Goal: Task Accomplishment & Management: Use online tool/utility

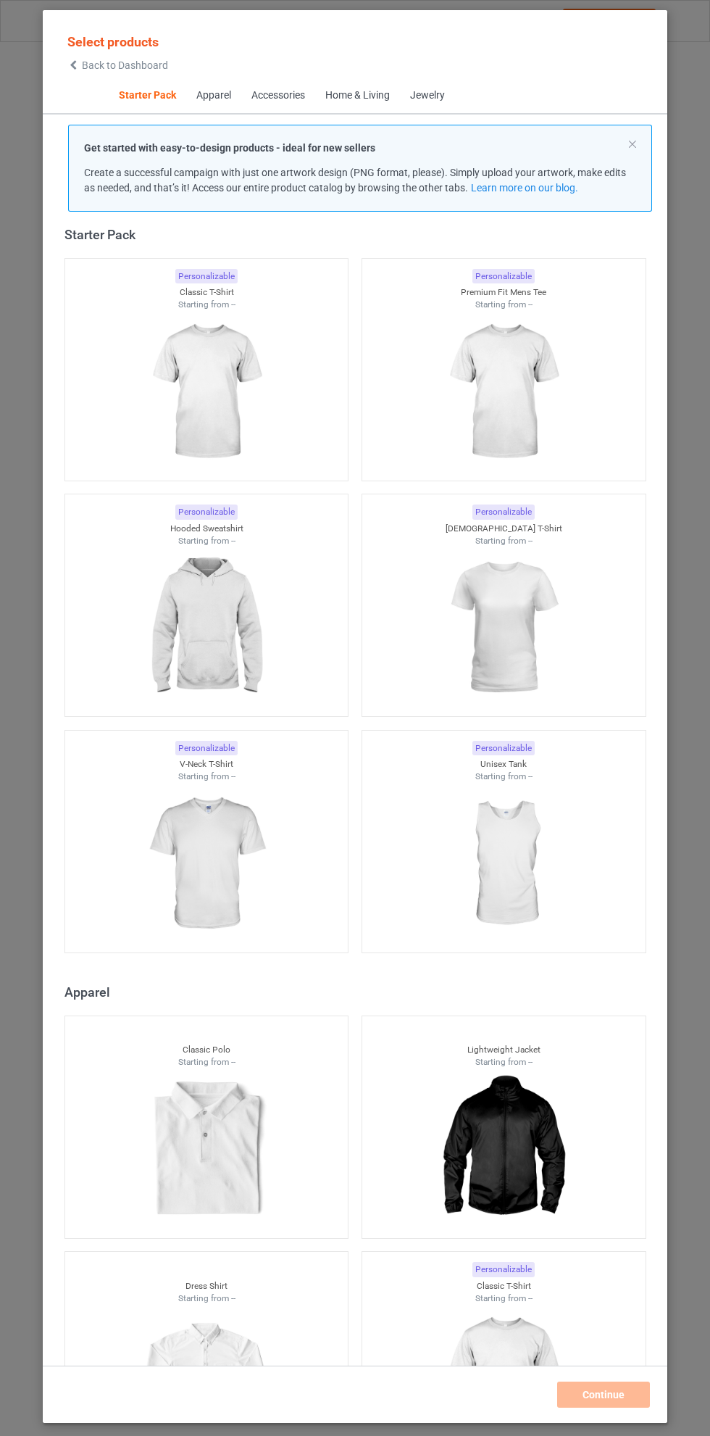
click at [640, 1016] on div "Personalizable Lightweight Jacket Starting from --" at bounding box center [504, 1126] width 285 height 223
